Goal: Find specific page/section: Find specific page/section

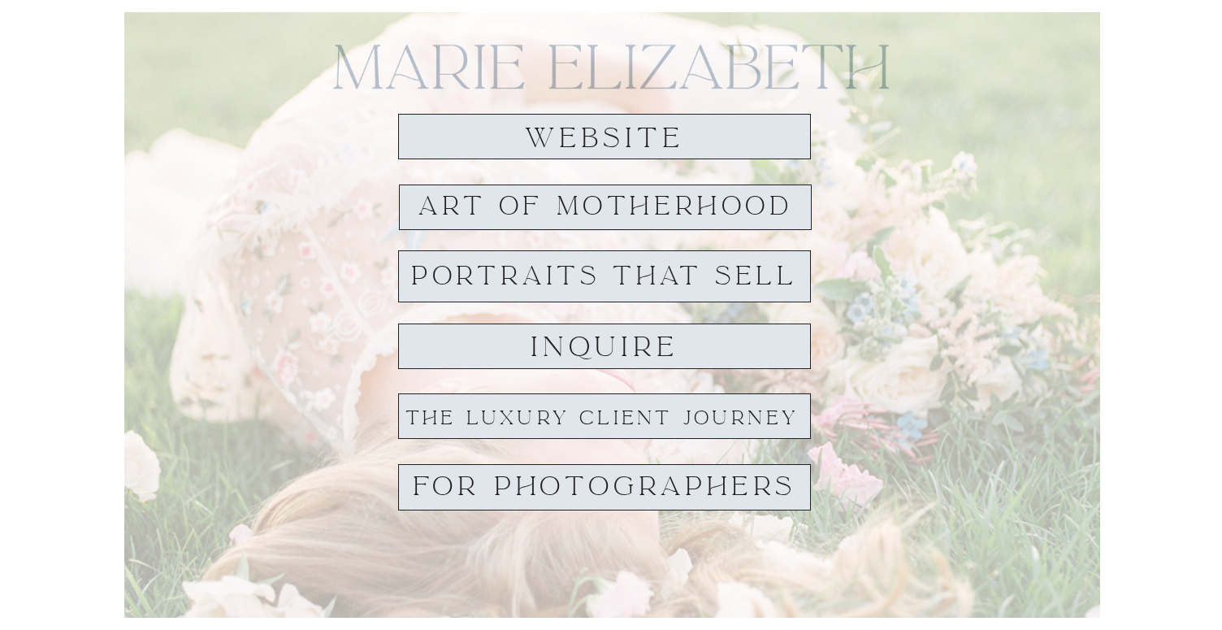
click at [644, 124] on h1 "website" at bounding box center [604, 139] width 187 height 30
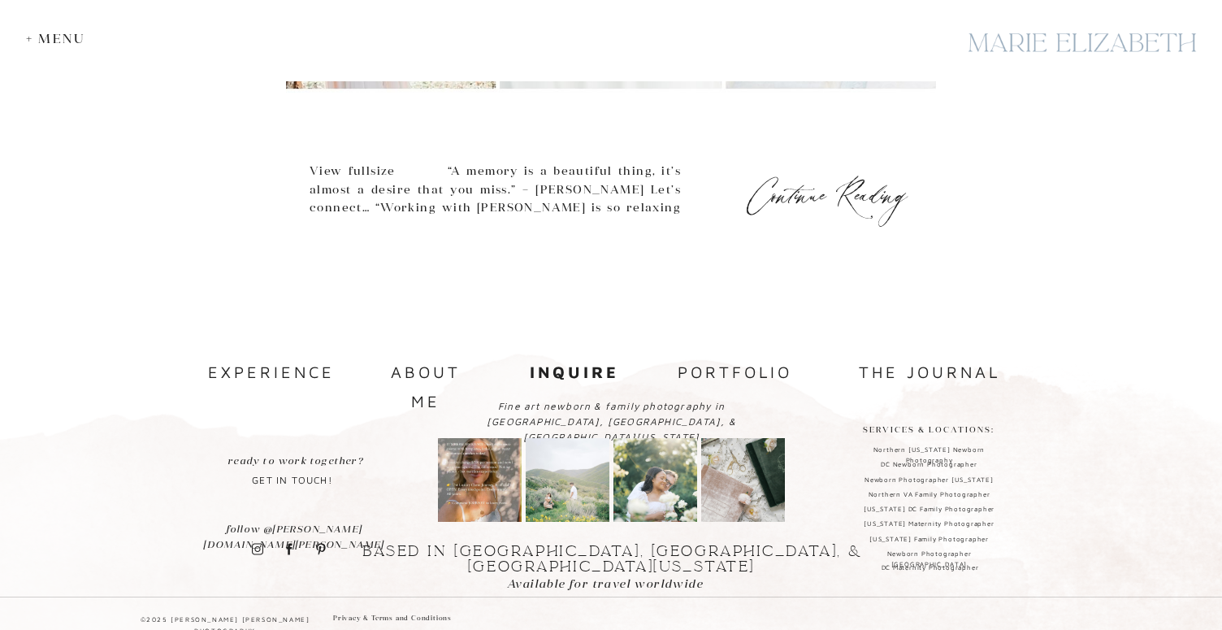
scroll to position [967, 0]
click at [885, 369] on nav "the journal" at bounding box center [929, 371] width 171 height 28
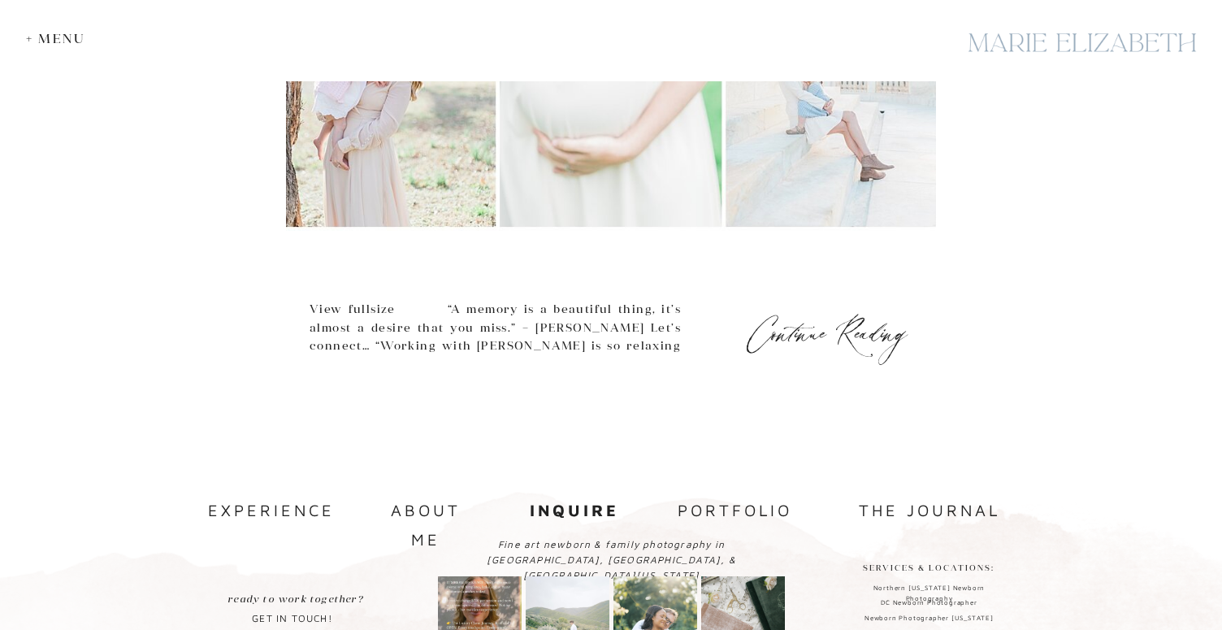
scroll to position [812, 0]
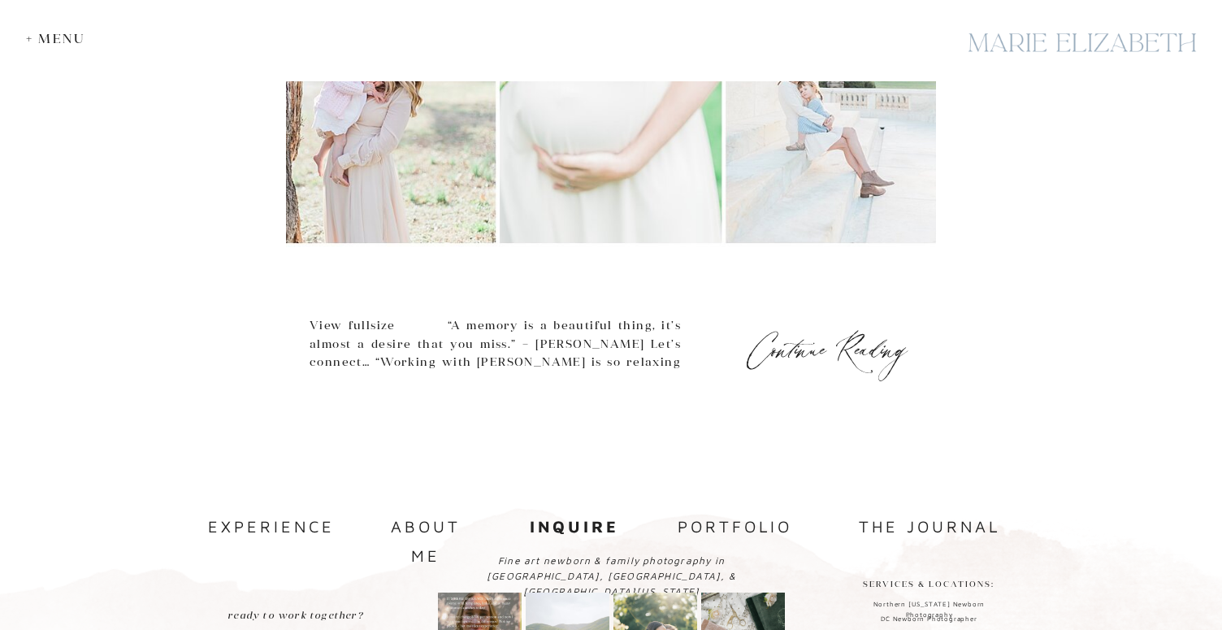
click at [572, 530] on b "inquire" at bounding box center [574, 526] width 89 height 19
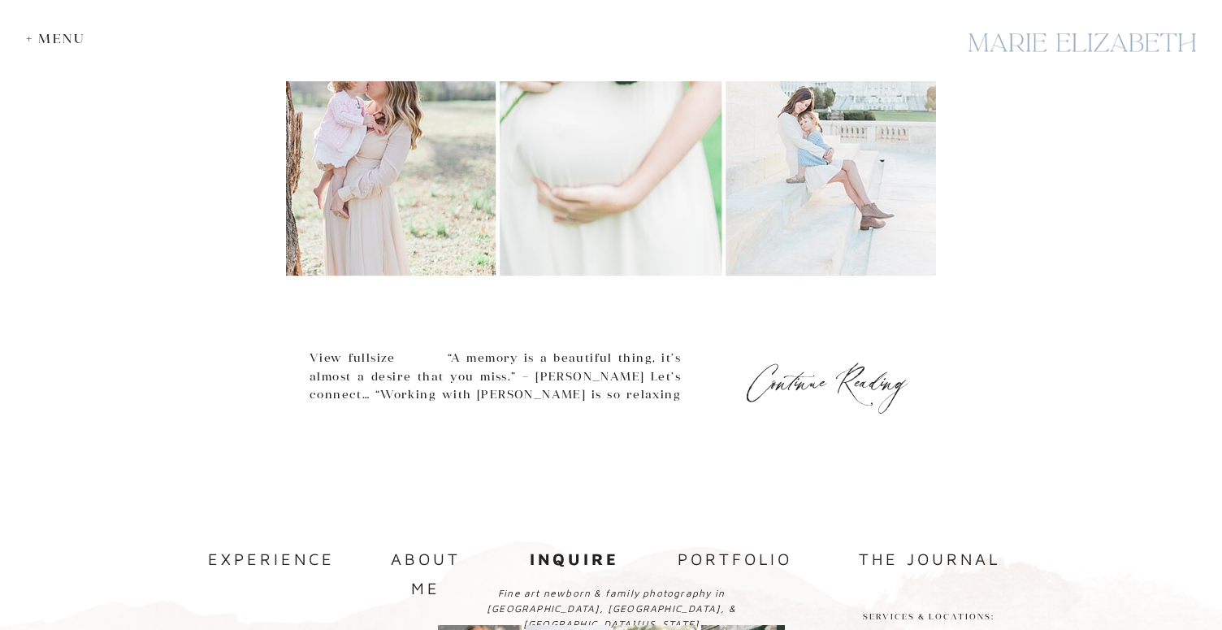
scroll to position [747, 0]
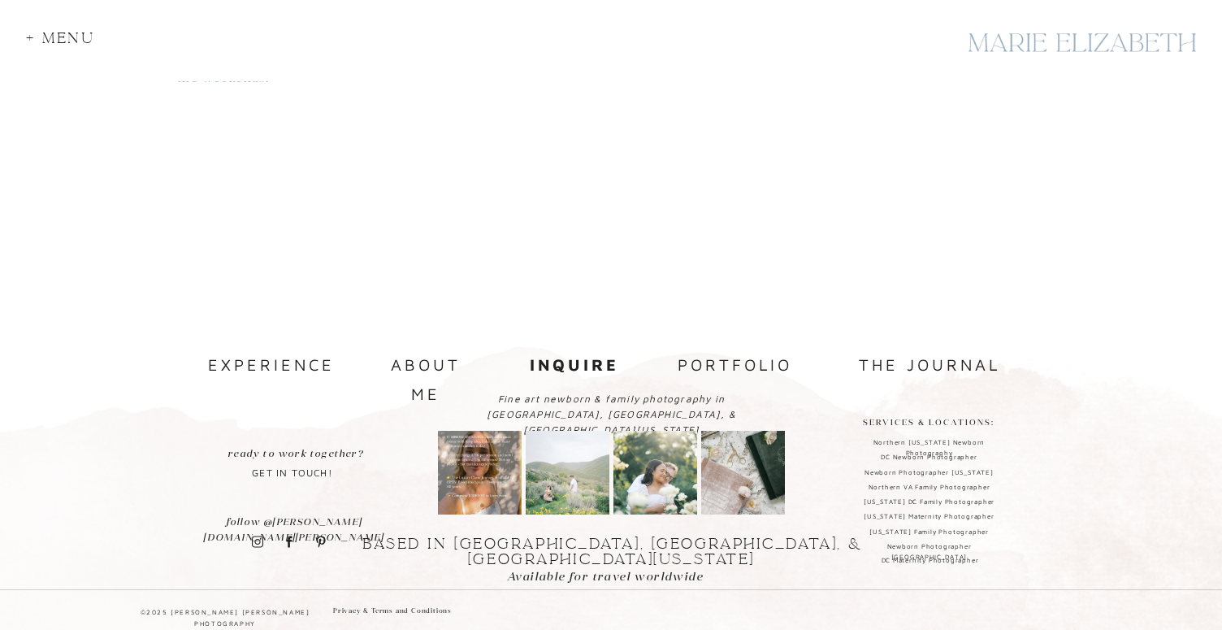
scroll to position [1640, 0]
click at [904, 359] on nav "the journal" at bounding box center [929, 363] width 171 height 28
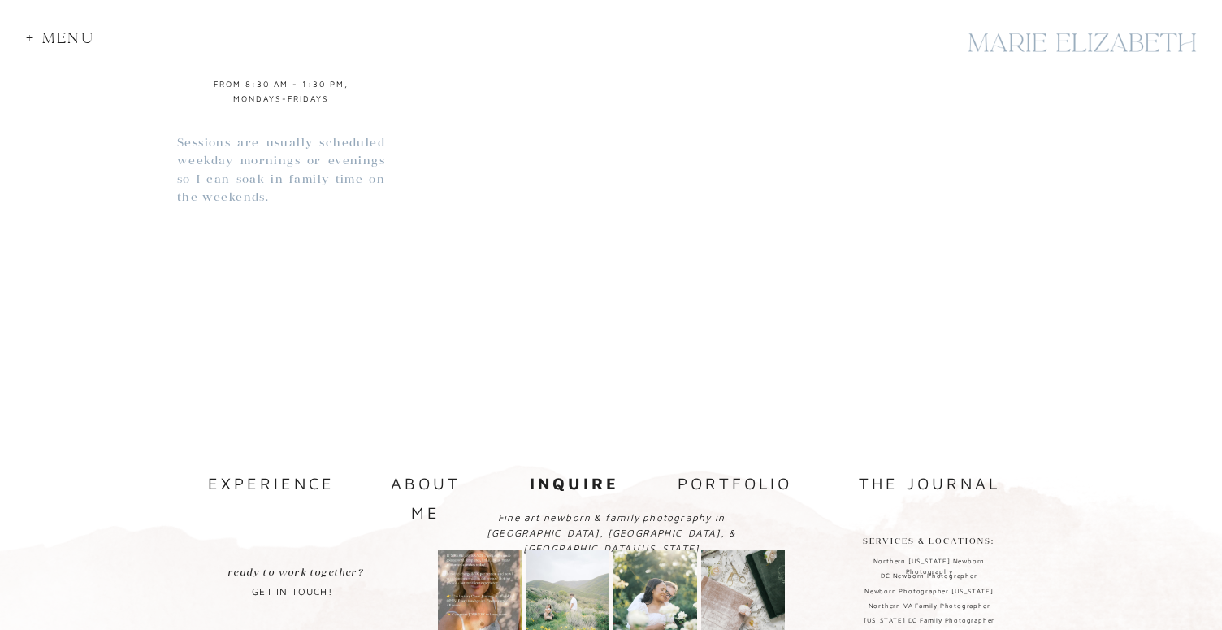
scroll to position [1510, 0]
